Goal: Information Seeking & Learning: Learn about a topic

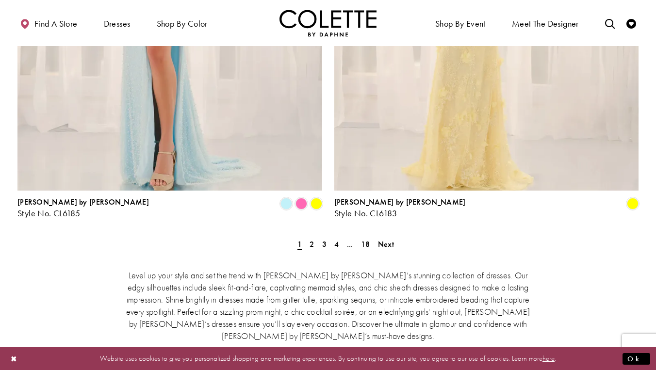
scroll to position [1782, 0]
click at [388, 239] on span "Next" at bounding box center [386, 244] width 16 height 10
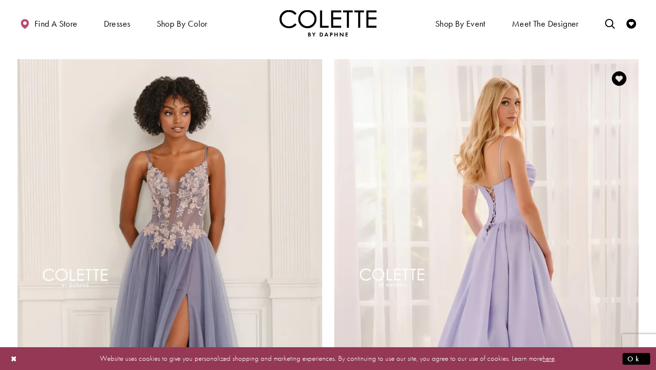
scroll to position [1470, 0]
click at [481, 249] on img "Visit Colette by Daphne Style No. CL6157 Page" at bounding box center [486, 281] width 305 height 443
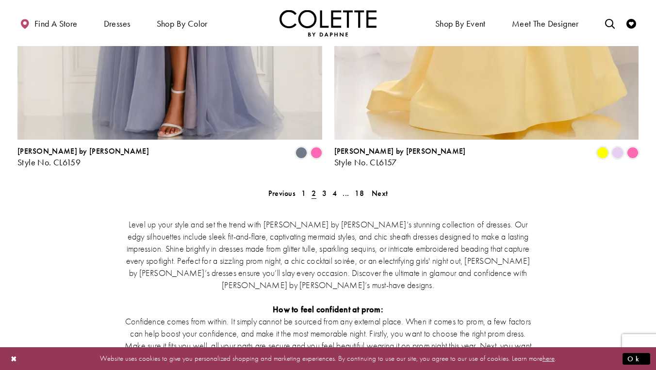
scroll to position [1837, 0]
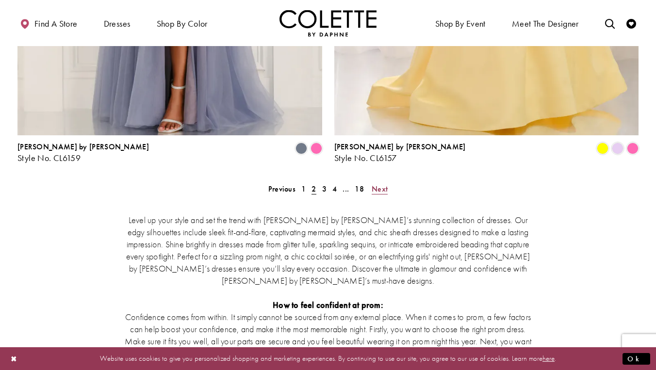
click at [382, 184] on span "Next" at bounding box center [380, 189] width 16 height 10
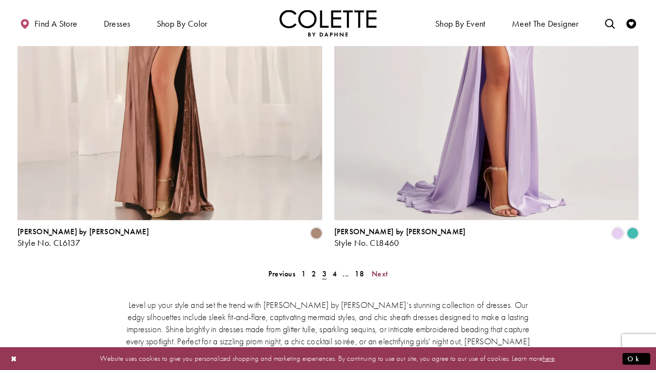
scroll to position [1754, 0]
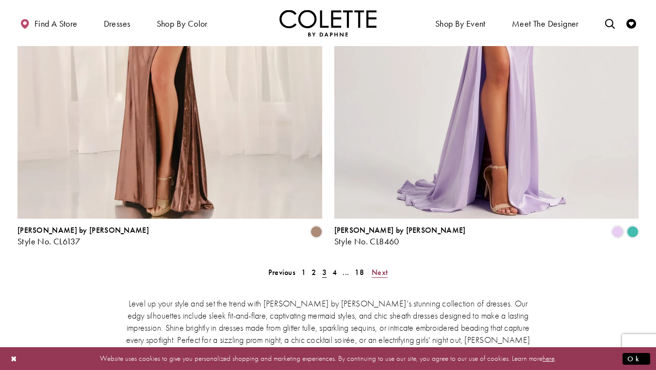
click at [375, 267] on span "Next" at bounding box center [380, 272] width 16 height 10
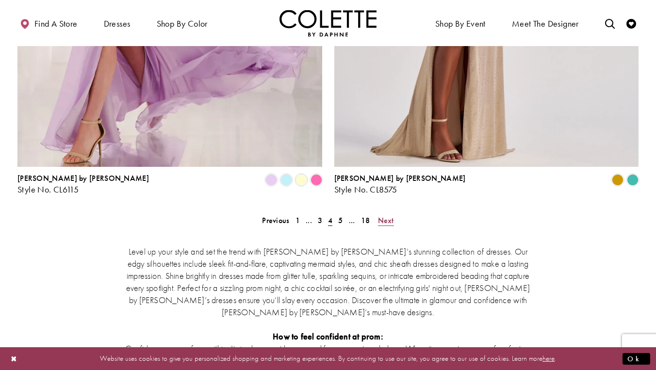
scroll to position [1808, 0]
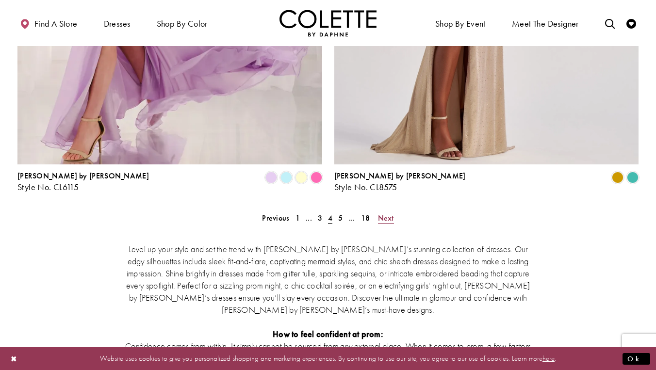
click at [389, 213] on span "Next" at bounding box center [386, 218] width 16 height 10
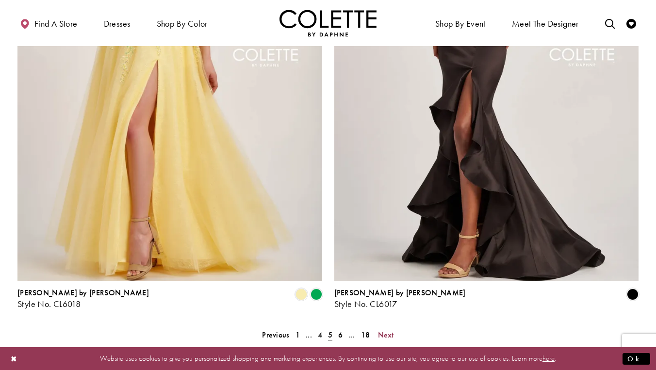
scroll to position [1695, 0]
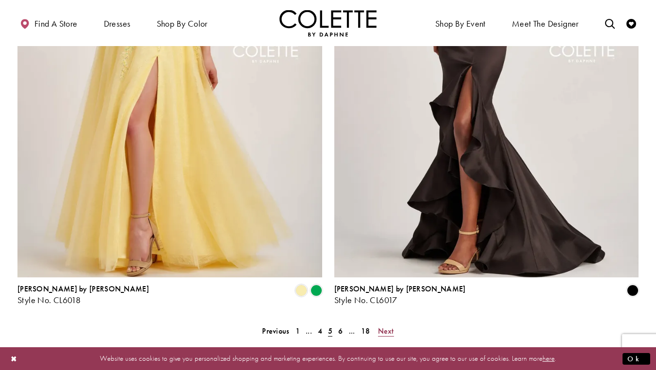
click at [386, 326] on span "Next" at bounding box center [386, 331] width 16 height 10
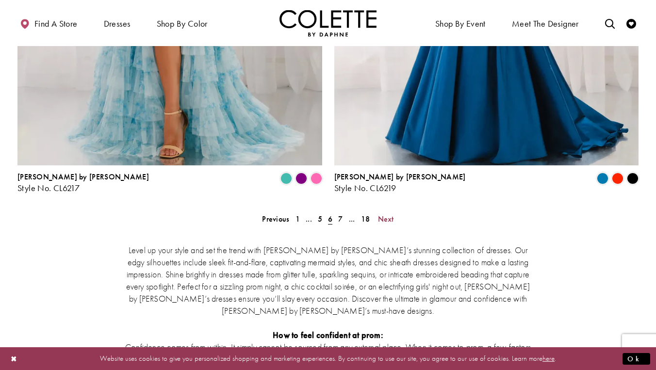
scroll to position [1826, 0]
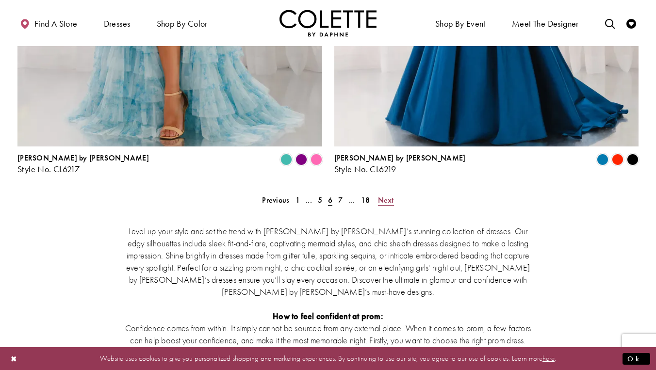
click at [387, 195] on span "Next" at bounding box center [386, 200] width 16 height 10
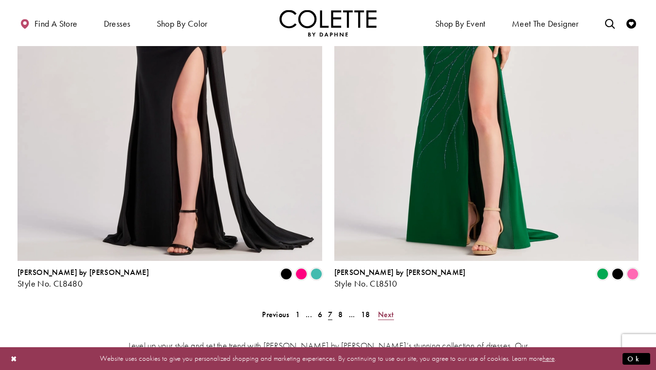
scroll to position [1715, 0]
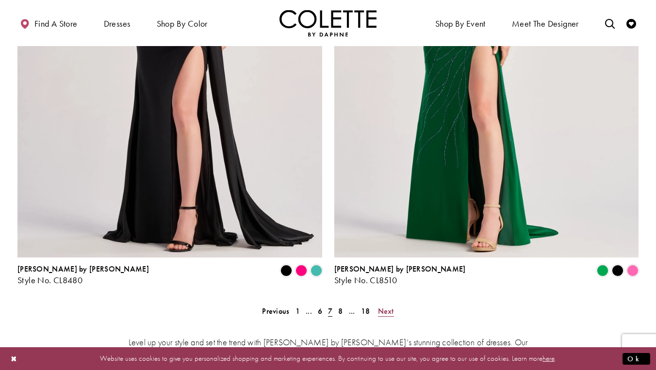
click at [390, 306] on span "Next" at bounding box center [386, 311] width 16 height 10
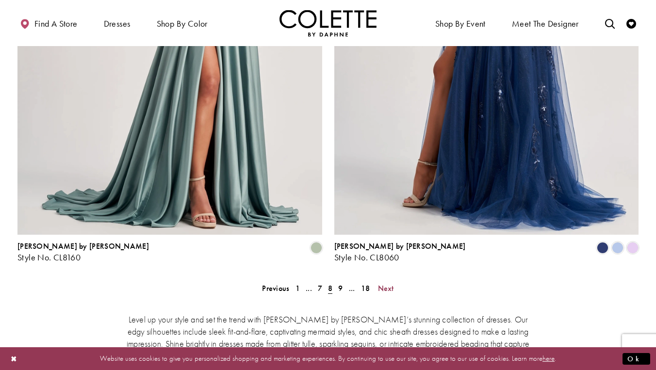
scroll to position [1739, 0]
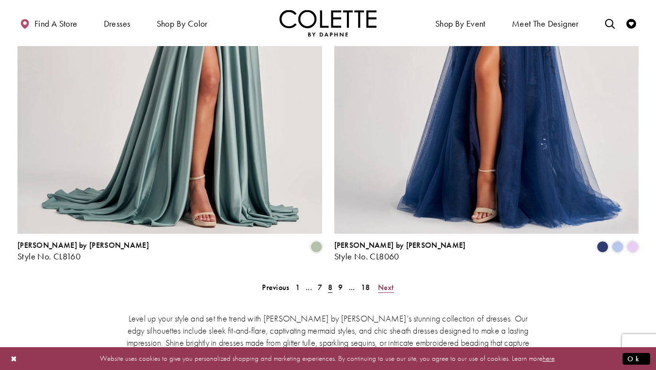
click at [384, 282] on span "Next" at bounding box center [386, 287] width 16 height 10
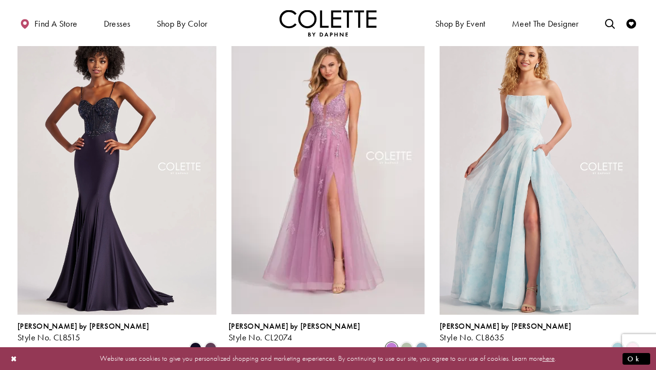
scroll to position [429, 0]
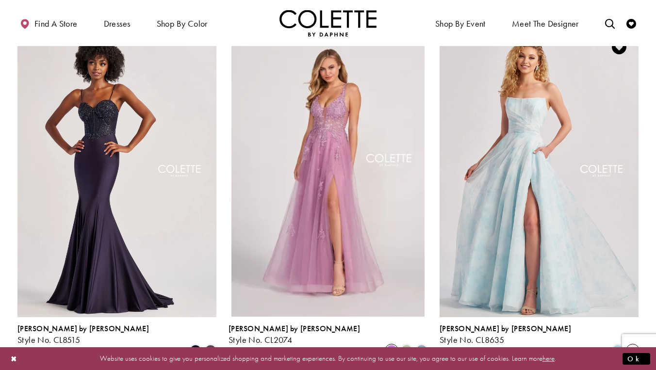
click at [634, 345] on span "Product List" at bounding box center [633, 351] width 12 height 12
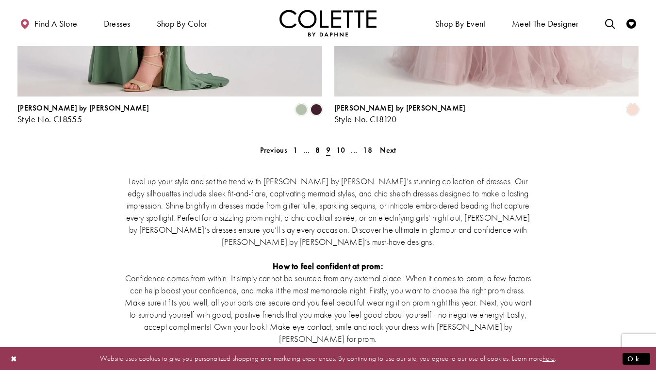
scroll to position [1880, 0]
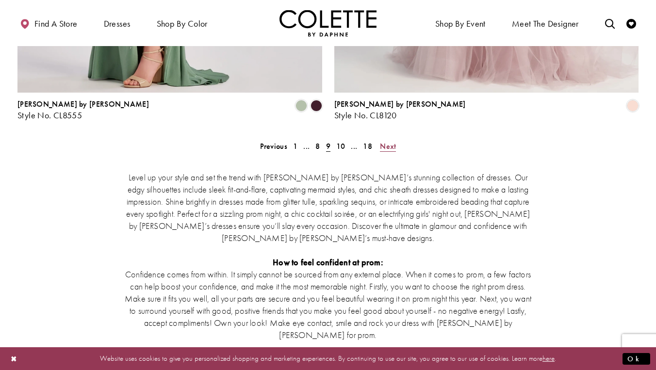
click at [389, 141] on span "Next" at bounding box center [388, 146] width 16 height 10
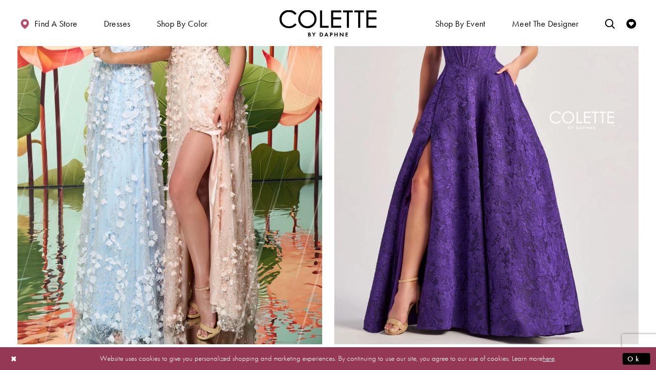
scroll to position [1632, 0]
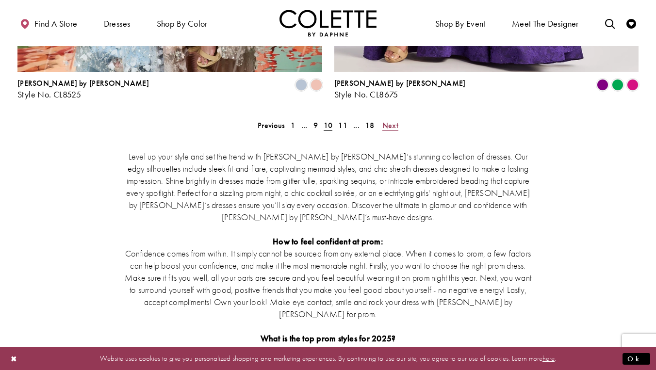
click at [389, 120] on span "Next" at bounding box center [390, 125] width 16 height 10
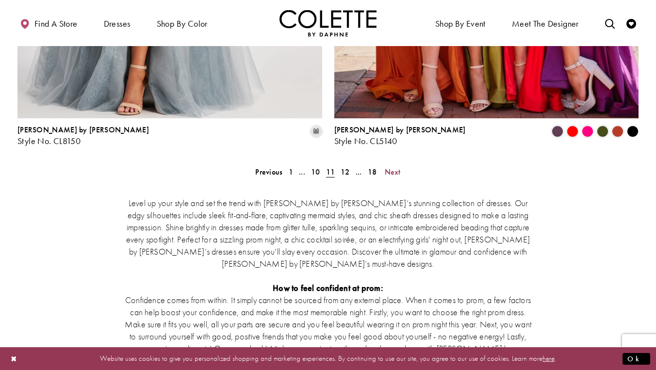
scroll to position [1857, 0]
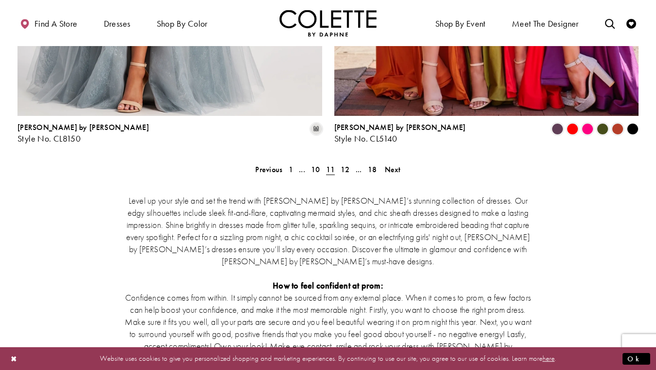
click at [392, 174] on div "Level up your style and set the trend with Colette by Daphne’s stunning collect…" at bounding box center [327, 333] width 621 height 319
click at [392, 165] on span "Next" at bounding box center [393, 170] width 16 height 10
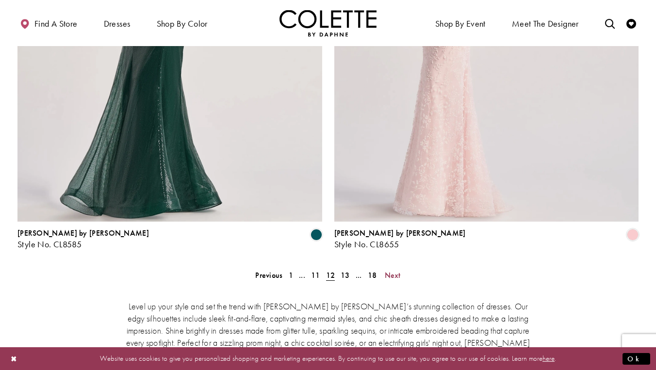
scroll to position [1753, 0]
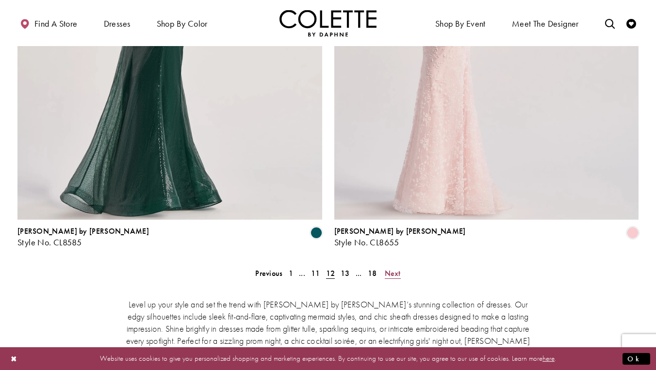
click at [397, 268] on span "Next" at bounding box center [393, 273] width 16 height 10
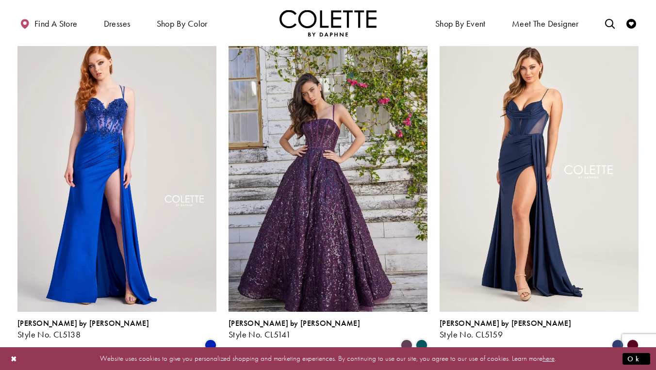
scroll to position [793, 0]
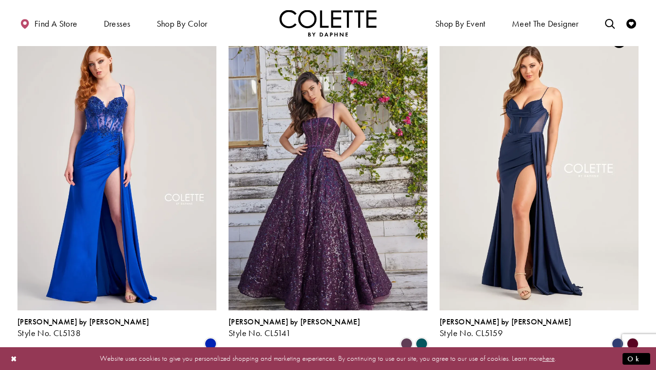
click at [631, 337] on polygon "Product List" at bounding box center [632, 344] width 15 height 15
click at [633, 337] on polygon "Product List" at bounding box center [632, 344] width 15 height 15
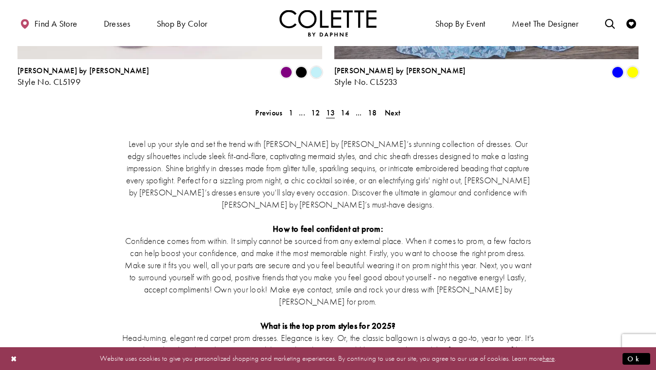
scroll to position [1914, 0]
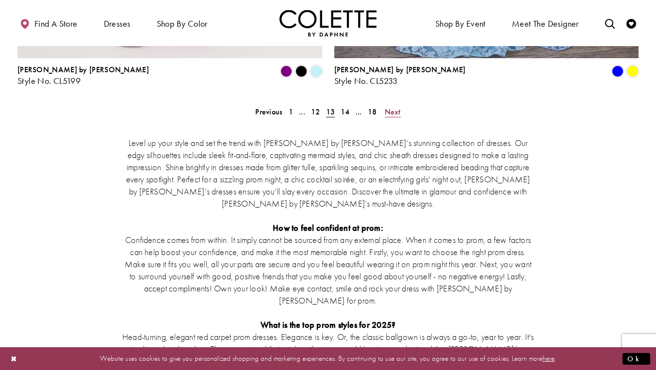
click at [392, 107] on span "Next" at bounding box center [393, 112] width 16 height 10
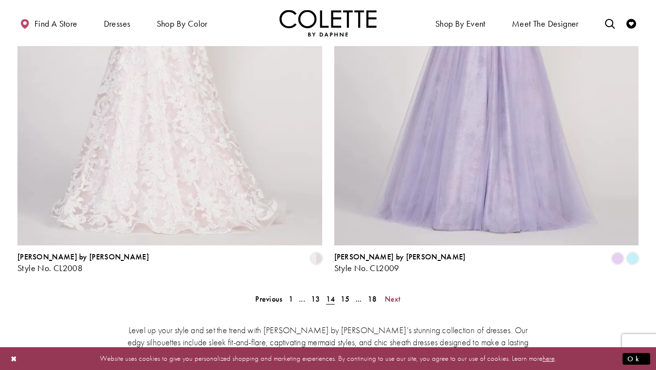
scroll to position [1728, 0]
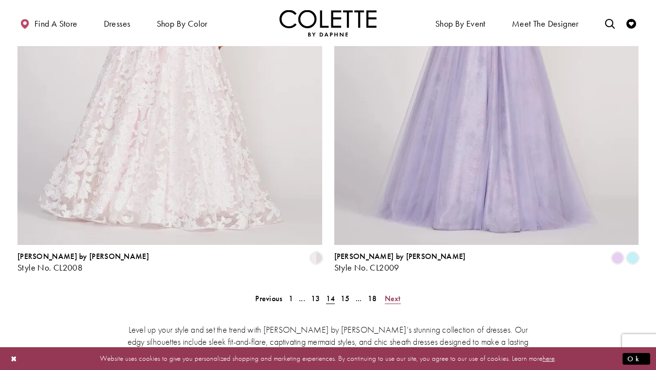
click at [393, 294] on span "Next" at bounding box center [393, 299] width 16 height 10
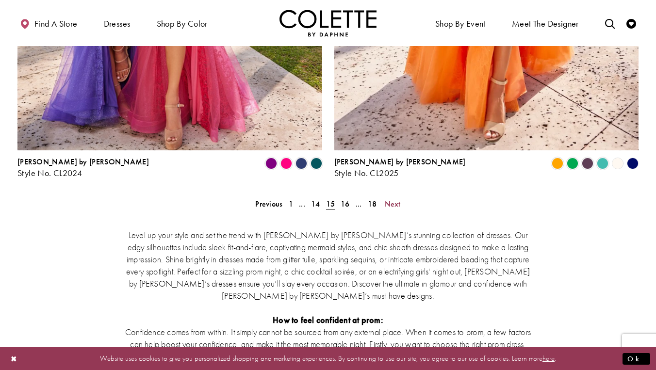
scroll to position [1823, 0]
click at [392, 198] on span "Next" at bounding box center [393, 203] width 16 height 10
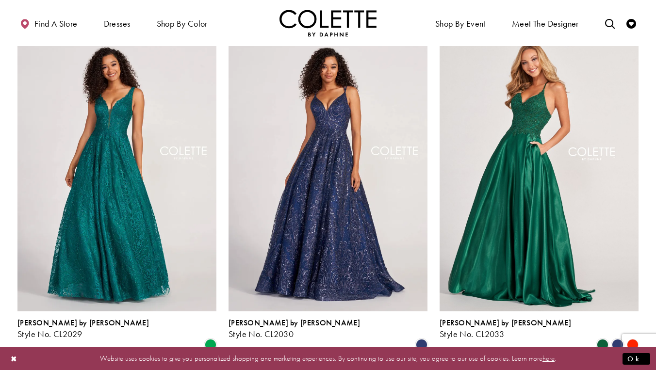
scroll to position [434, 0]
click at [617, 340] on span "Product List" at bounding box center [618, 346] width 12 height 12
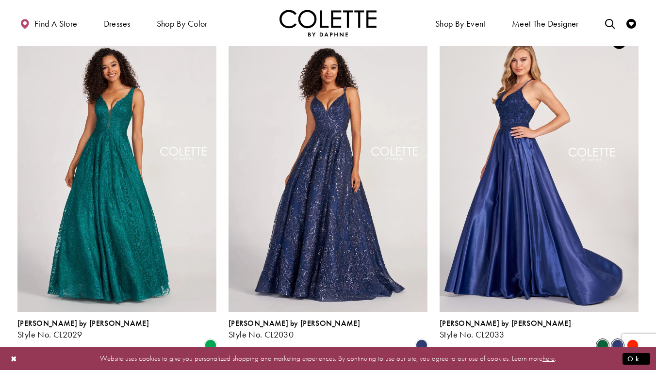
click at [603, 340] on span "Product List" at bounding box center [603, 346] width 12 height 12
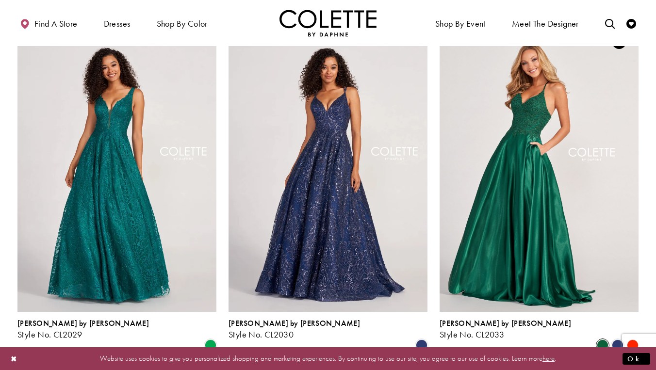
click at [633, 338] on polygon "Product List" at bounding box center [632, 345] width 15 height 15
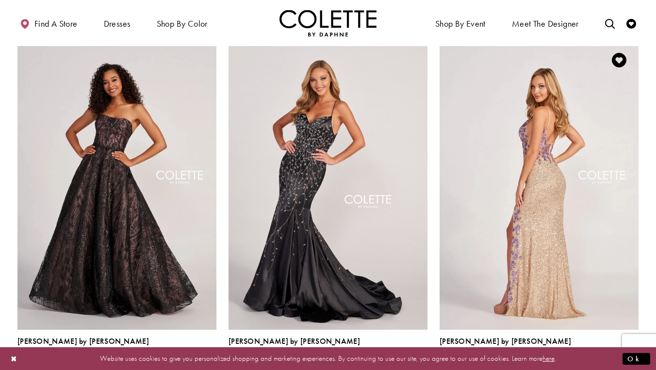
scroll to position [1132, 0]
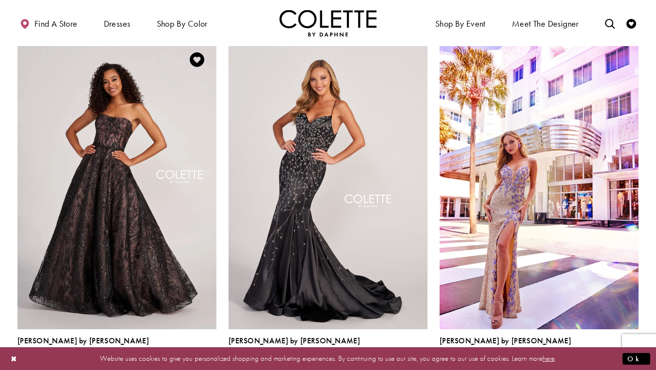
click at [214, 356] on polygon "Product List" at bounding box center [210, 363] width 15 height 15
click at [210, 356] on polygon "Product List" at bounding box center [210, 363] width 15 height 15
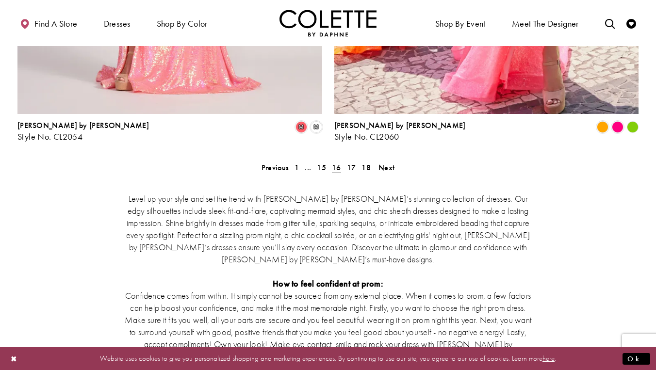
scroll to position [1869, 0]
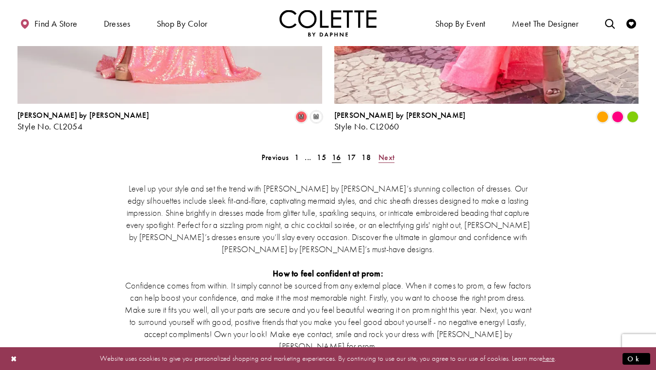
click at [386, 152] on span "Next" at bounding box center [387, 157] width 16 height 10
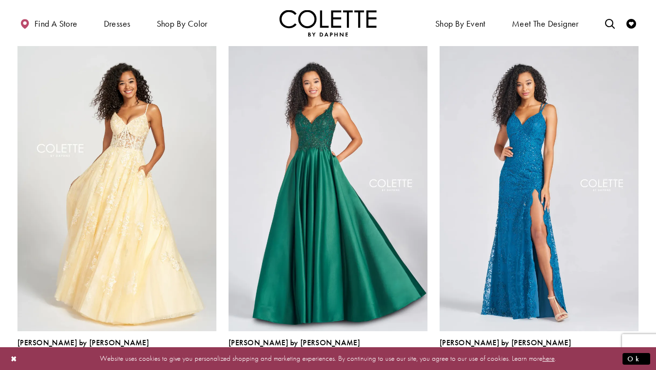
scroll to position [417, 0]
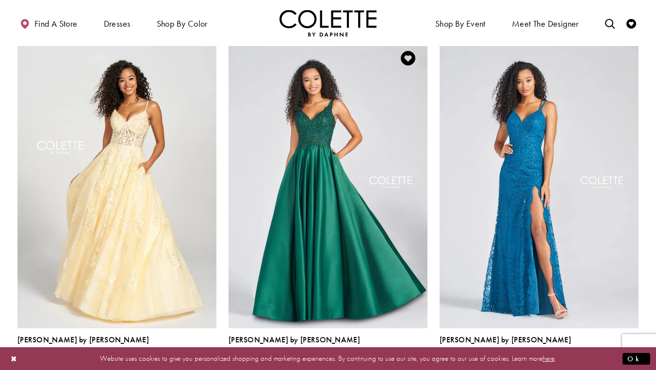
click at [423, 356] on span "Product List" at bounding box center [422, 362] width 12 height 12
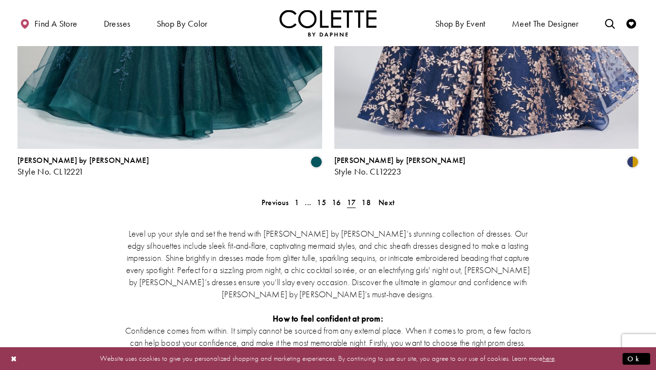
scroll to position [1838, 0]
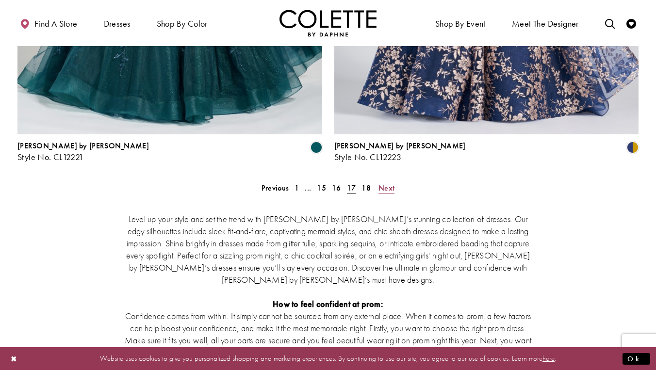
click at [389, 183] on span "Next" at bounding box center [387, 188] width 16 height 10
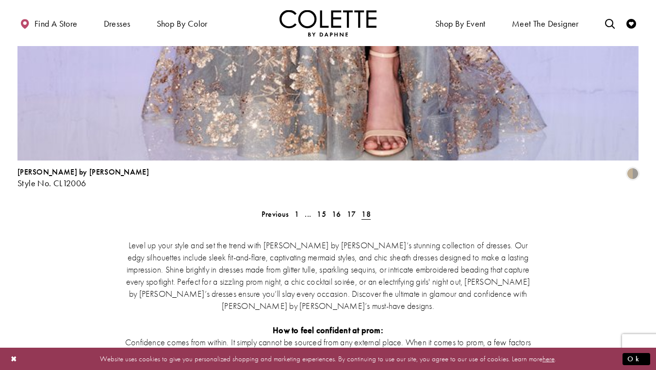
scroll to position [1559, 0]
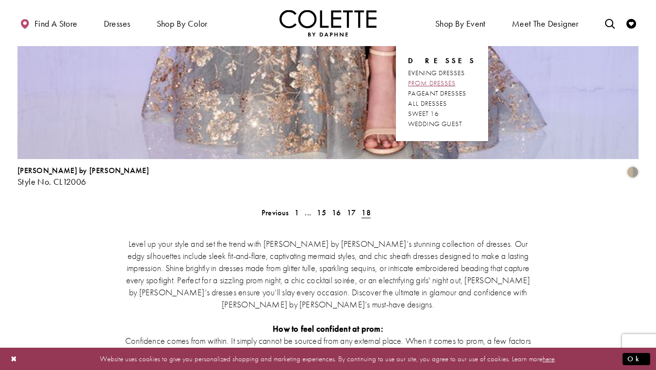
click at [434, 81] on span "PROM DRESSES" at bounding box center [432, 83] width 48 height 9
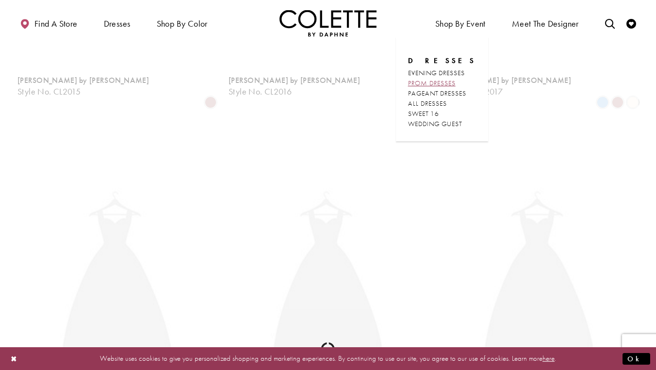
scroll to position [52, 0]
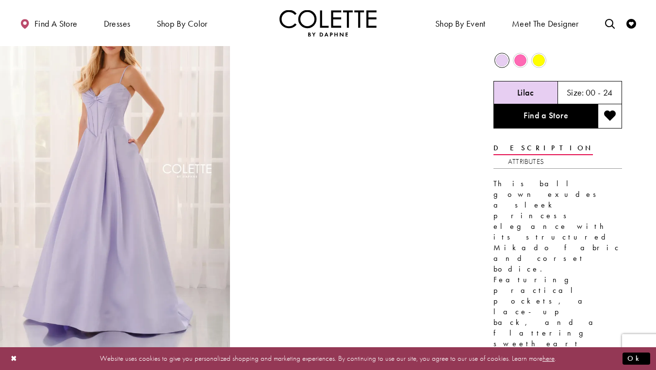
scroll to position [43, 0]
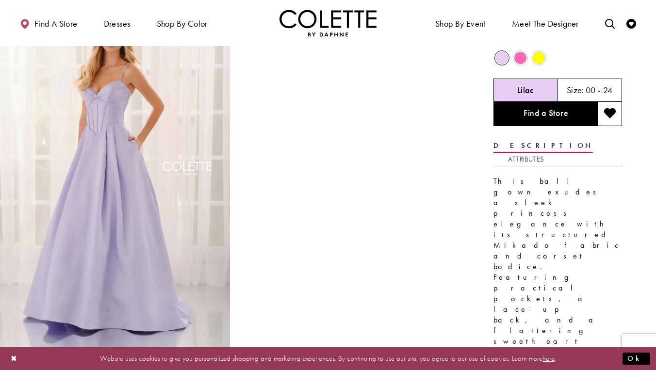
click at [537, 58] on span "Product color controls state depends on size chosen" at bounding box center [539, 58] width 12 height 12
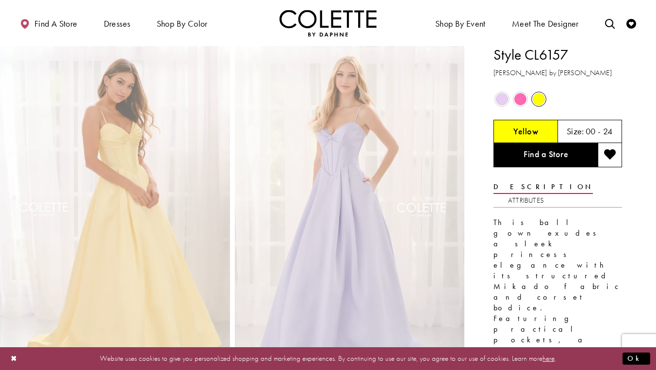
scroll to position [0, 0]
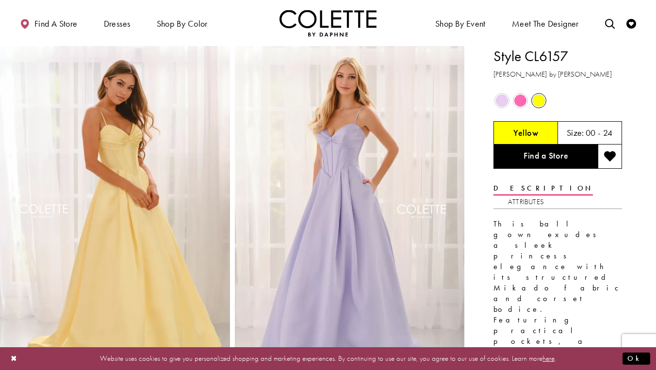
click at [521, 99] on span "Product color controls state depends on size chosen" at bounding box center [520, 101] width 12 height 12
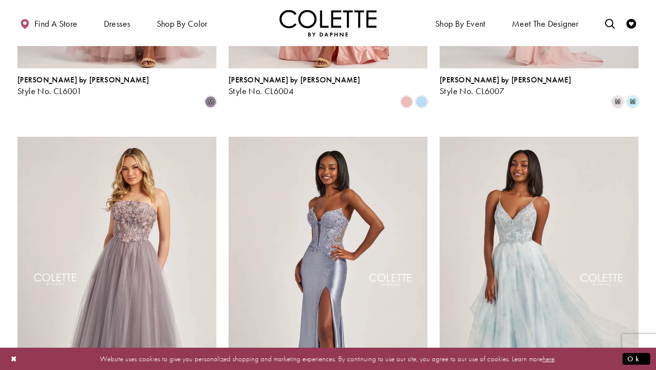
scroll to position [392, 0]
